Goal: Task Accomplishment & Management: Manage account settings

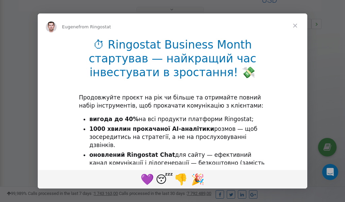
click at [295, 28] on span "Close" at bounding box center [295, 25] width 24 height 24
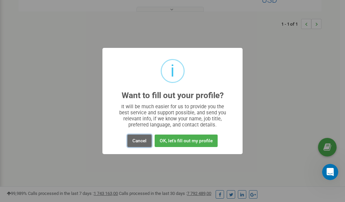
click at [143, 140] on button "Cancel" at bounding box center [139, 140] width 24 height 12
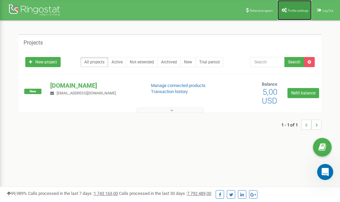
click at [297, 9] on span "Profile settings" at bounding box center [298, 11] width 21 height 4
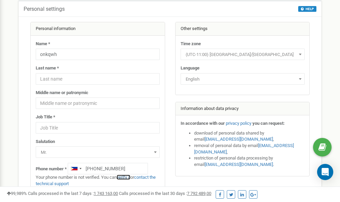
click at [126, 178] on link "verify it" at bounding box center [123, 176] width 14 height 5
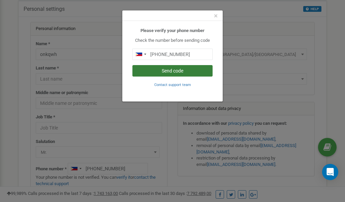
click at [177, 70] on button "Send code" at bounding box center [172, 70] width 80 height 11
